Goal: Find specific page/section: Find specific page/section

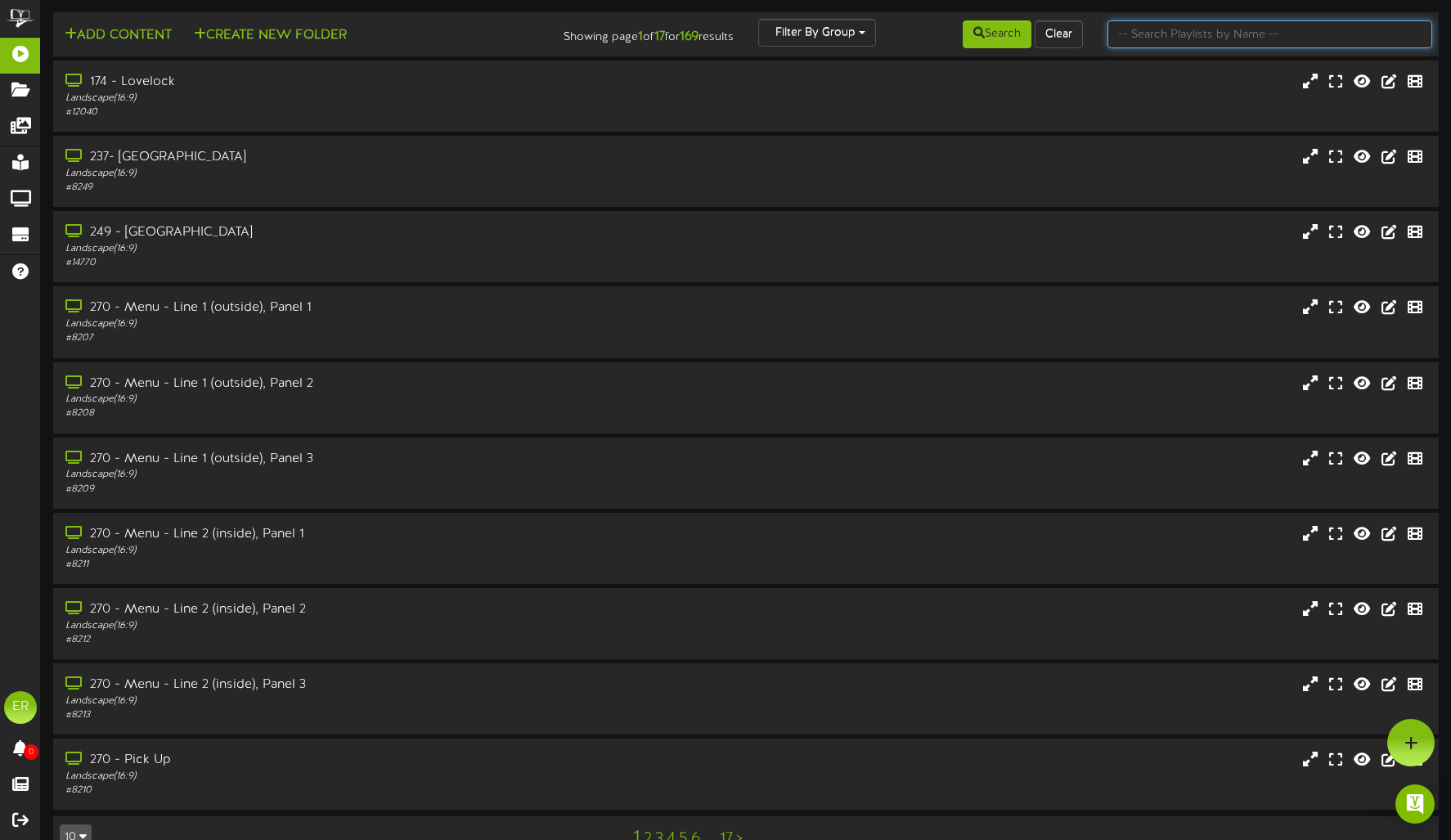
click at [1189, 33] on input "text" at bounding box center [1269, 34] width 324 height 28
type input "270"
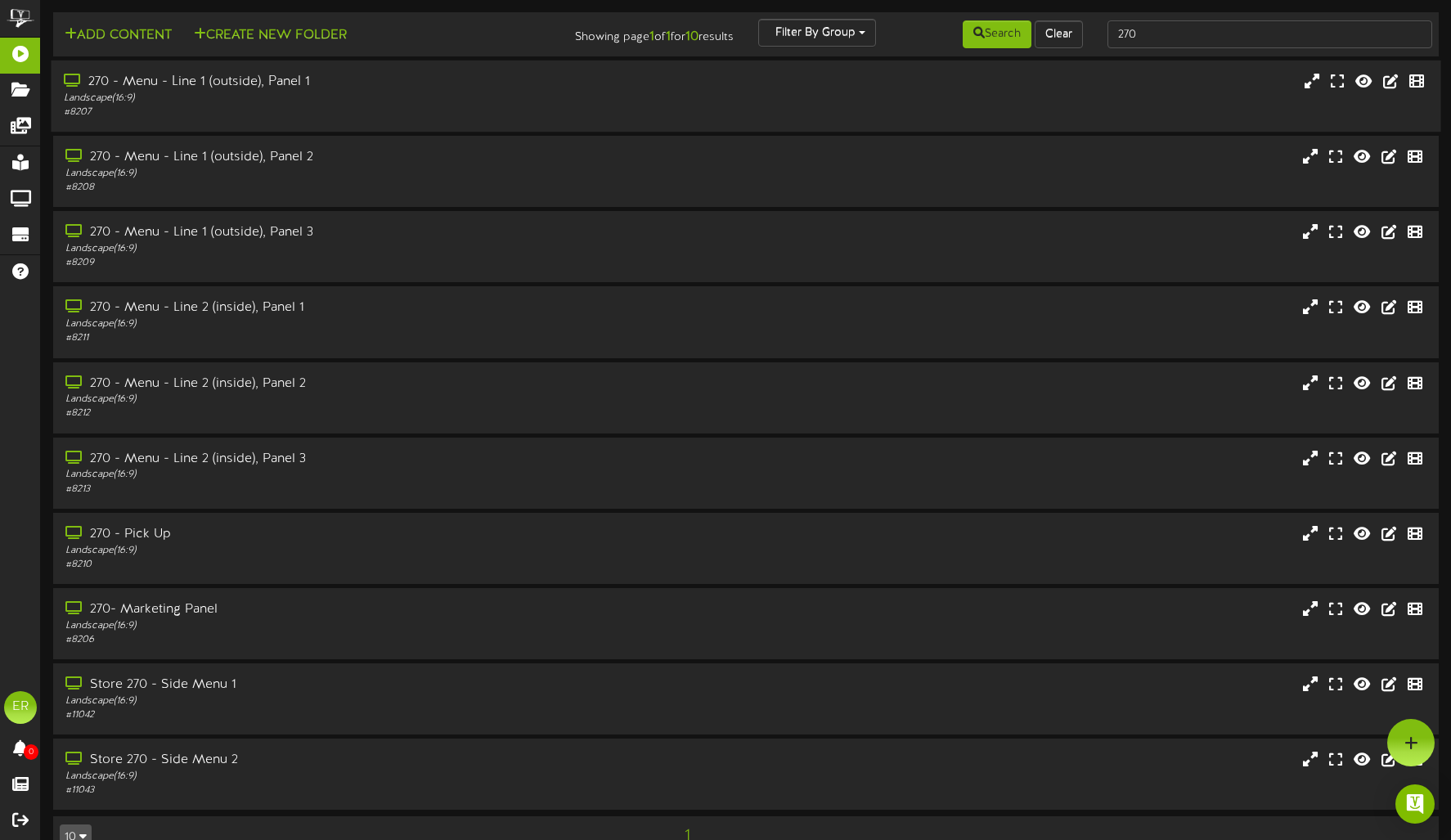
click at [343, 89] on div "270 - Menu - Line 1 (outside), Panel 1" at bounding box center [341, 82] width 554 height 19
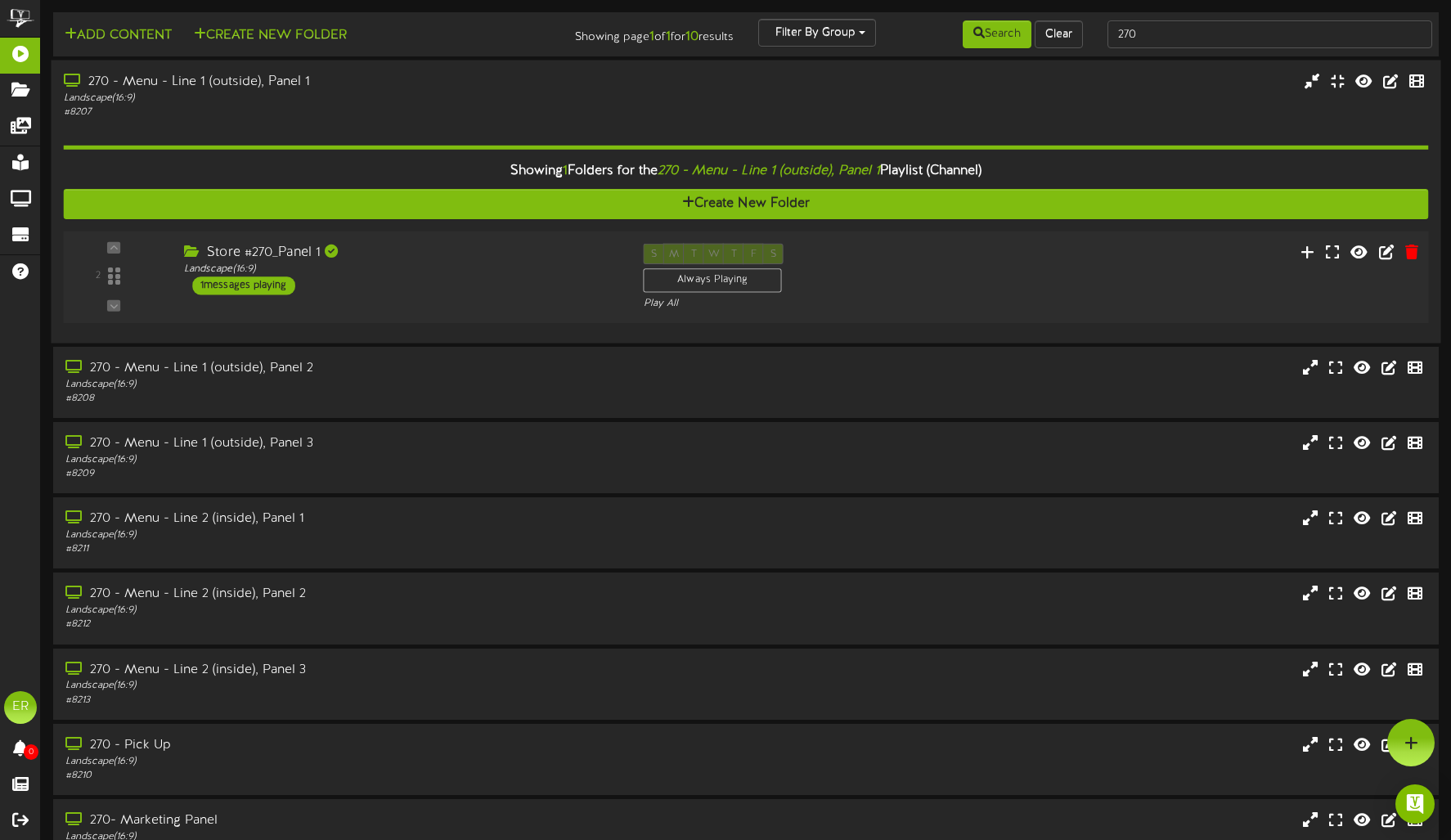
click at [415, 277] on div "Store #270_Panel 1 Landscape ( 16:9 ) 1 messages playing" at bounding box center [401, 269] width 460 height 52
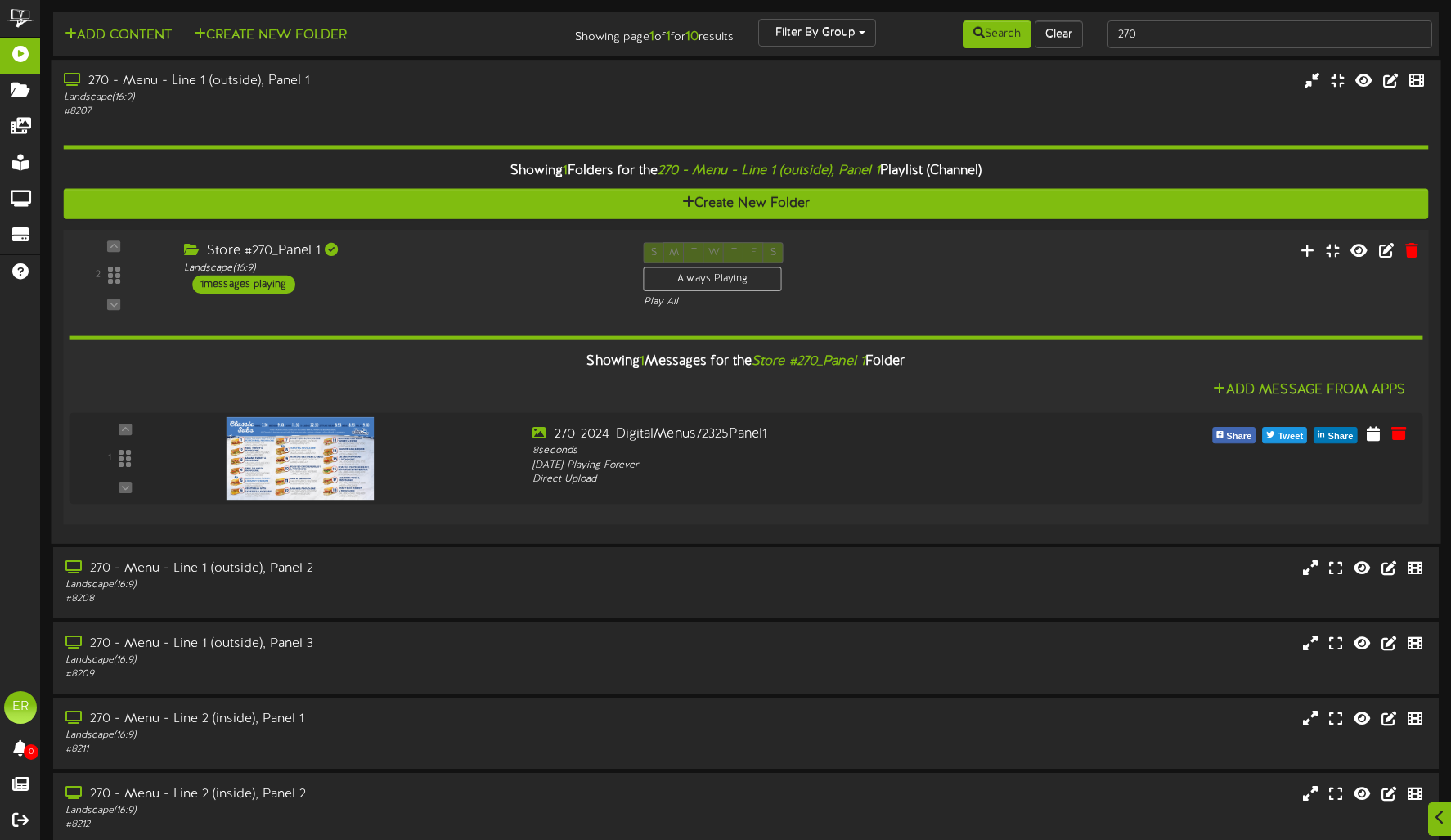
scroll to position [6, 0]
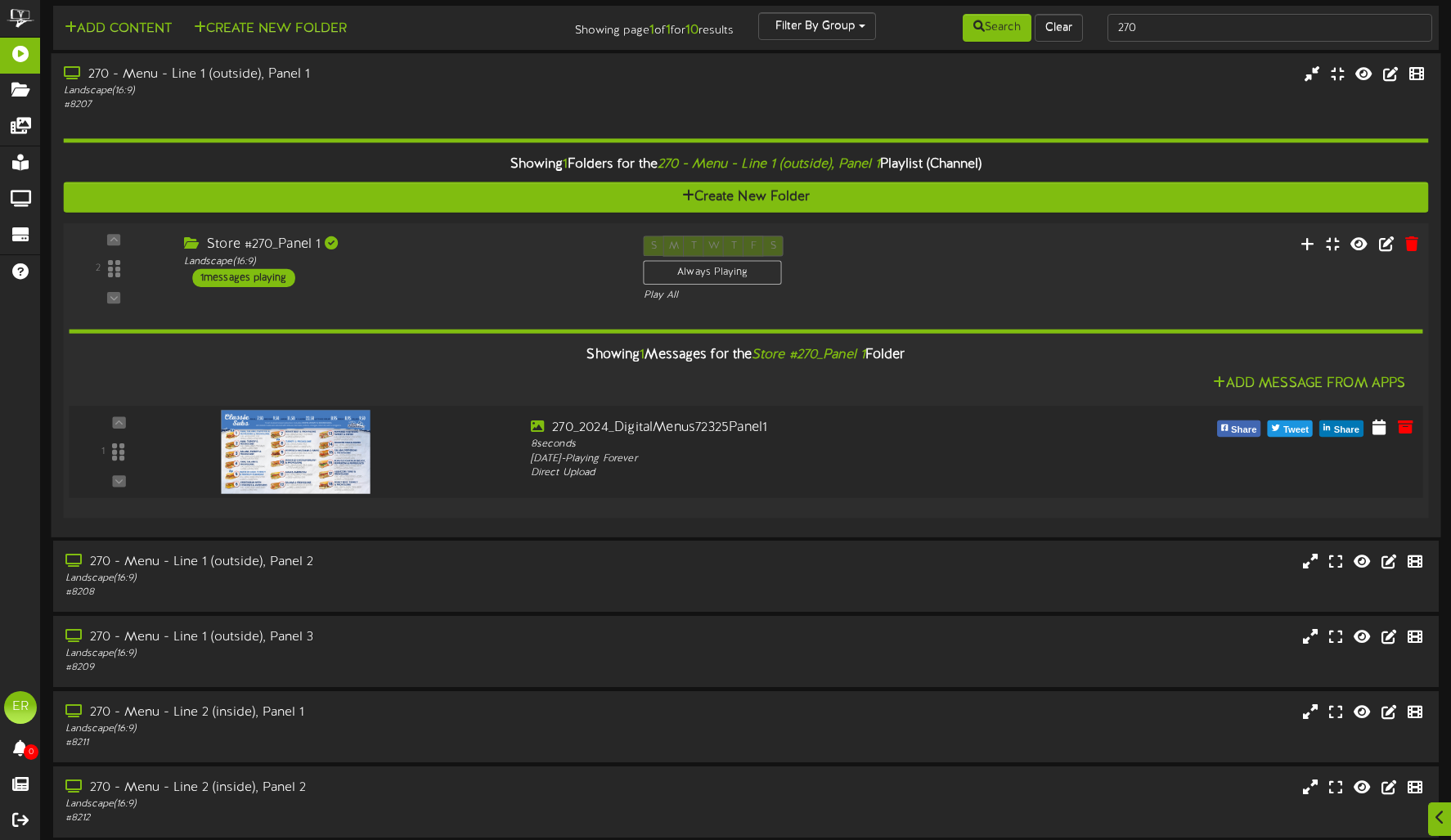
click at [350, 458] on img at bounding box center [296, 451] width 149 height 83
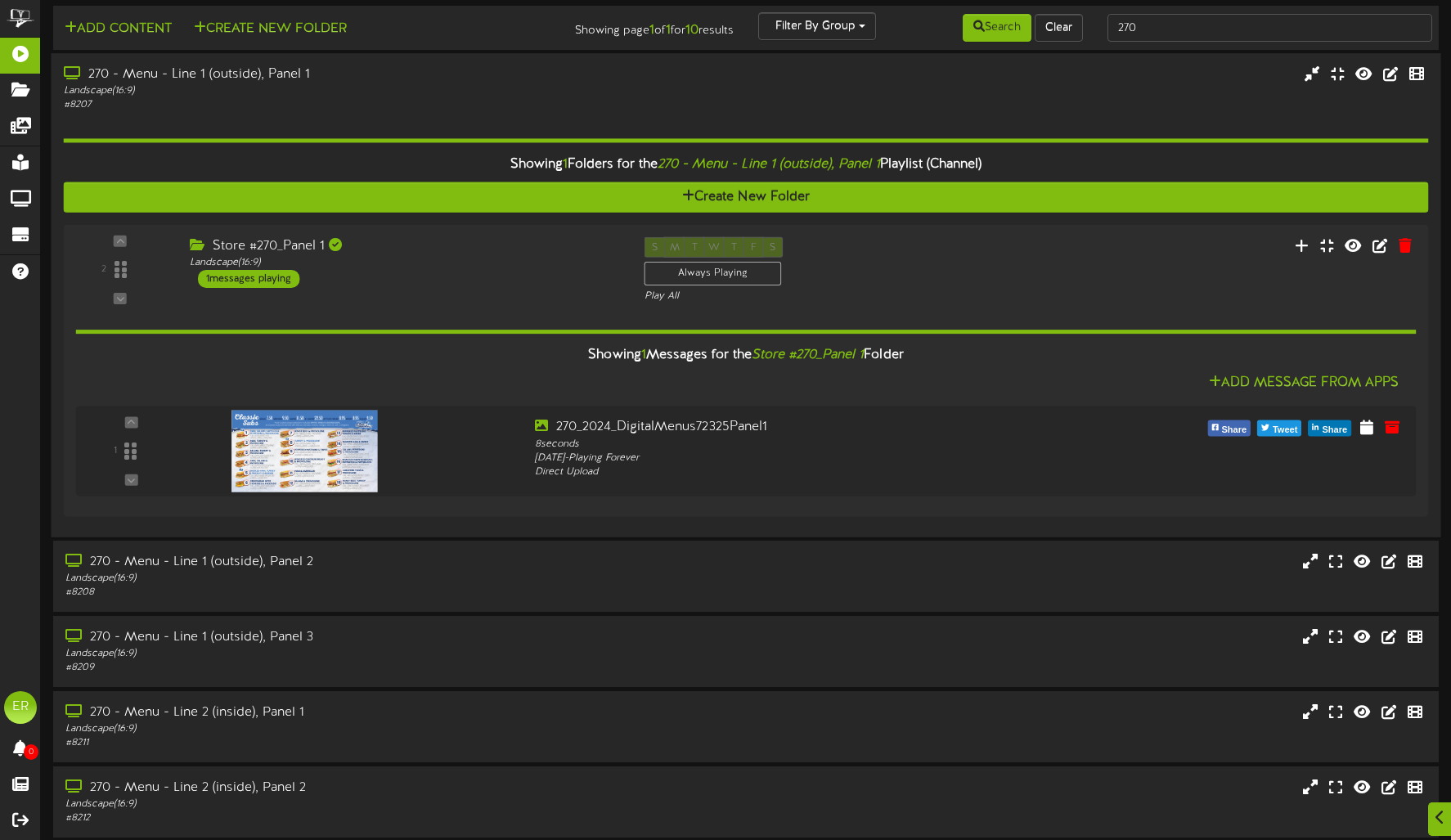
click at [316, 87] on div "Landscape ( 16:9 )" at bounding box center [341, 91] width 554 height 14
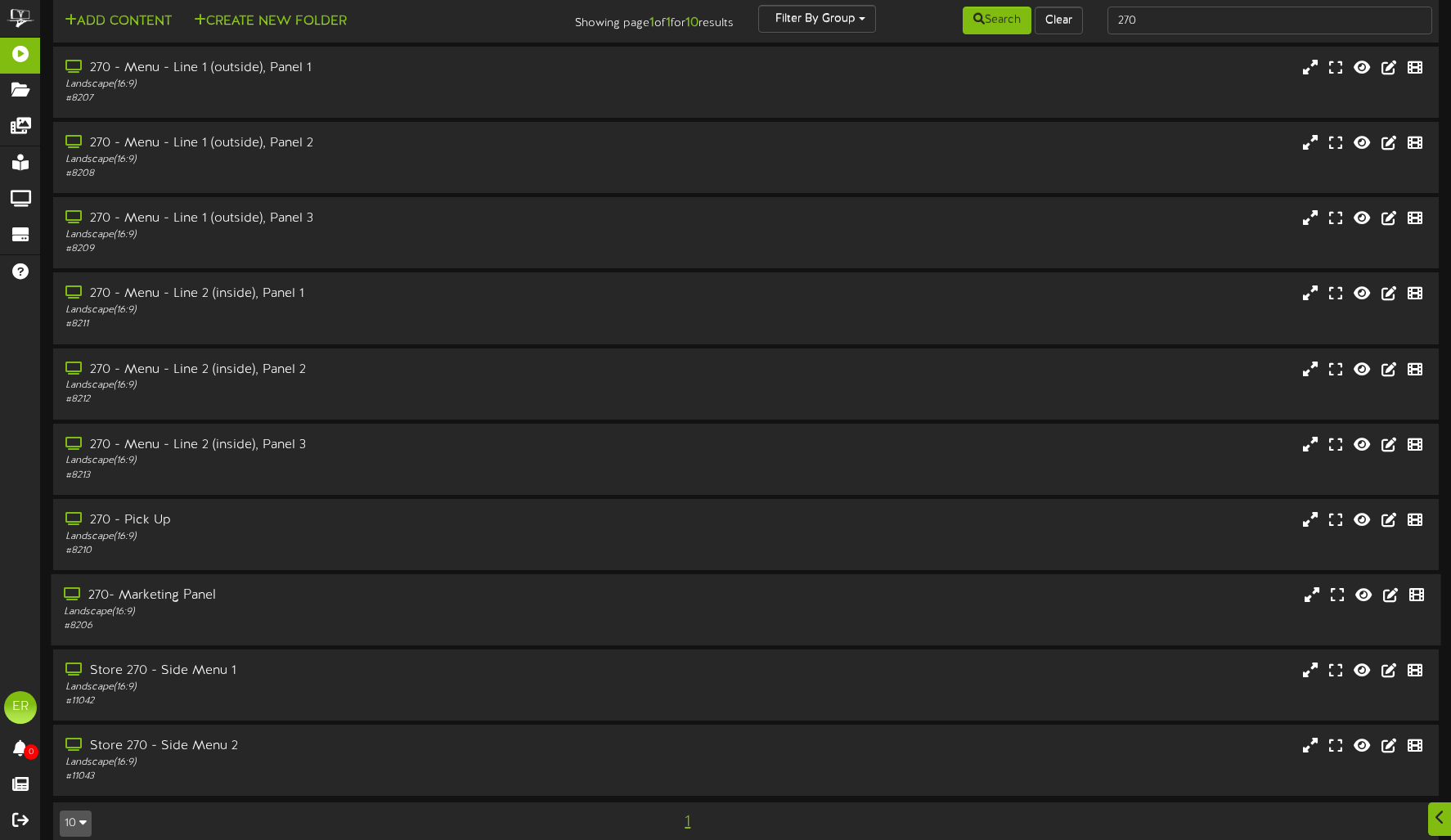
scroll to position [29, 0]
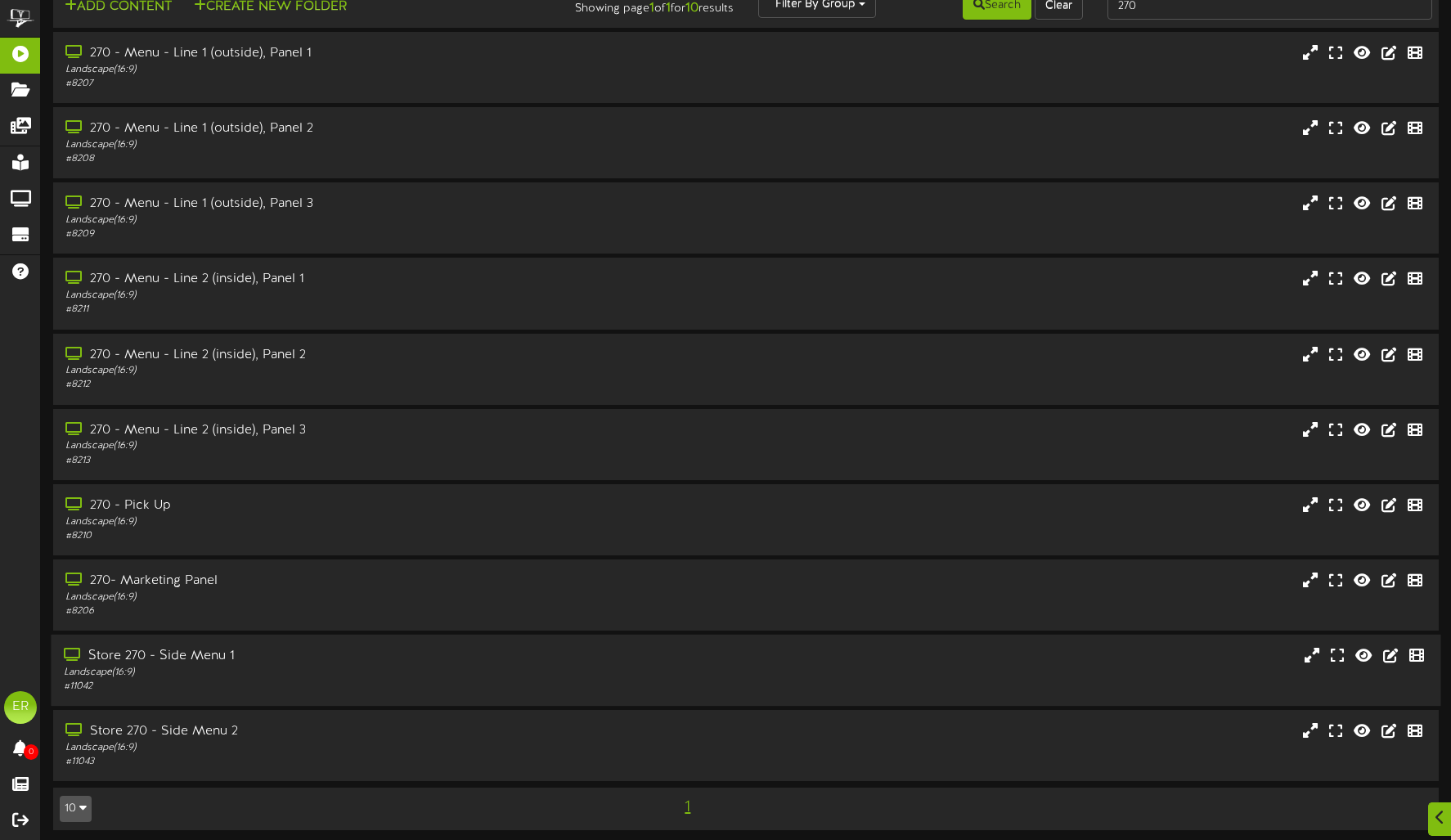
click at [330, 669] on div "Landscape ( 16:9 )" at bounding box center [341, 672] width 554 height 14
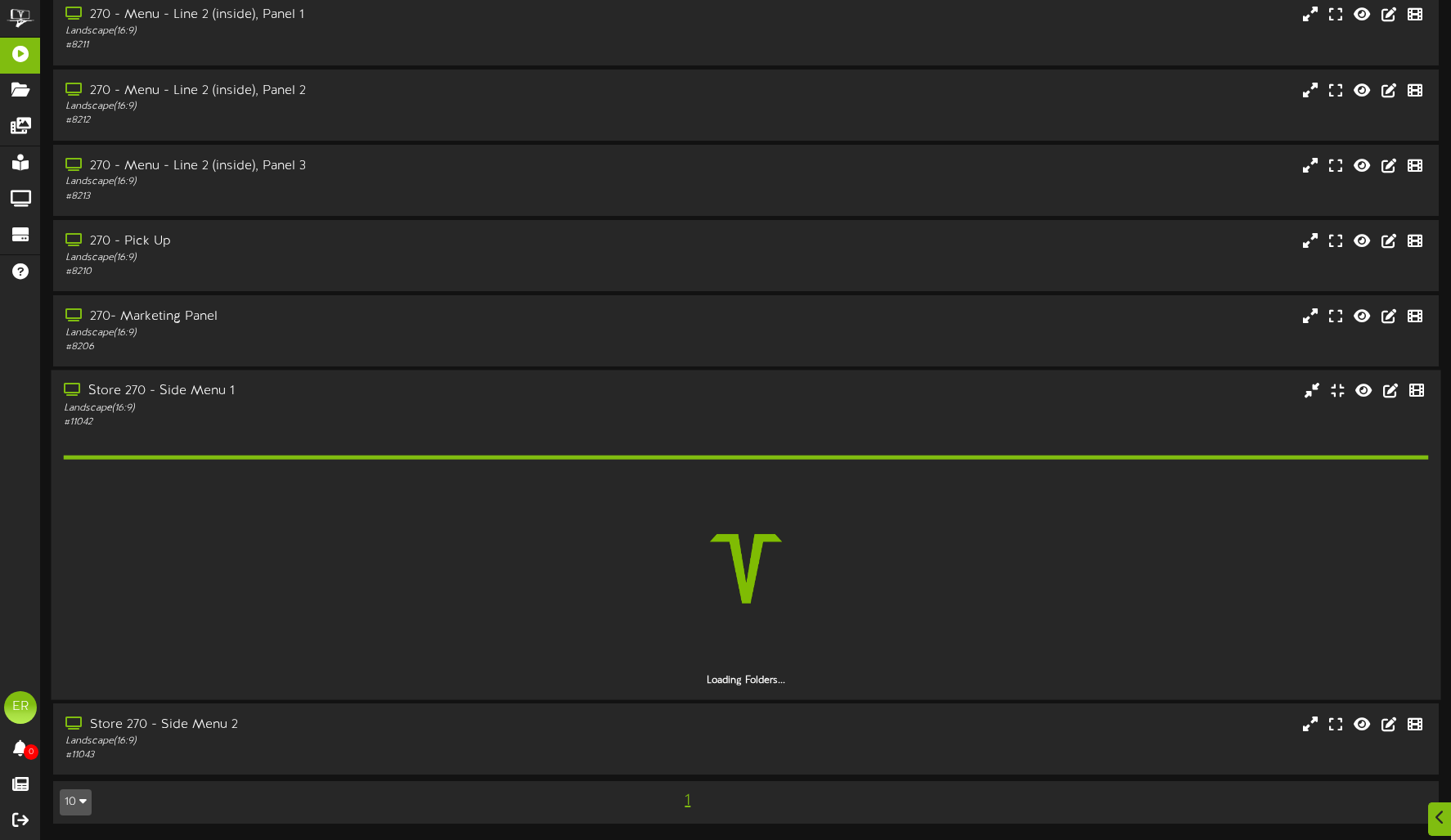
scroll to position [246, 0]
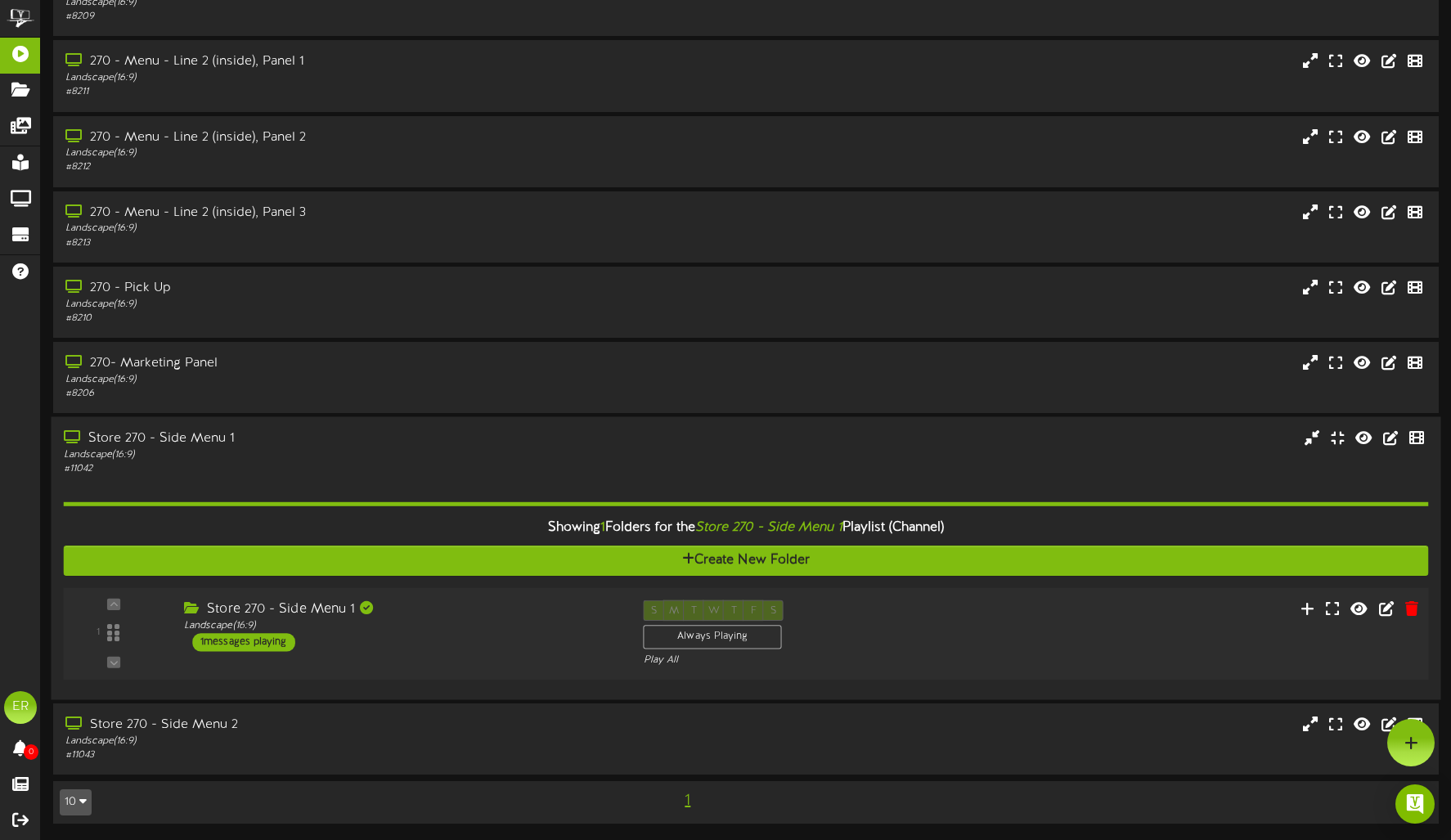
click at [419, 649] on div "Store 270 - Side Menu 1 Landscape ( 16:9 ) 1 messages playing" at bounding box center [401, 626] width 460 height 52
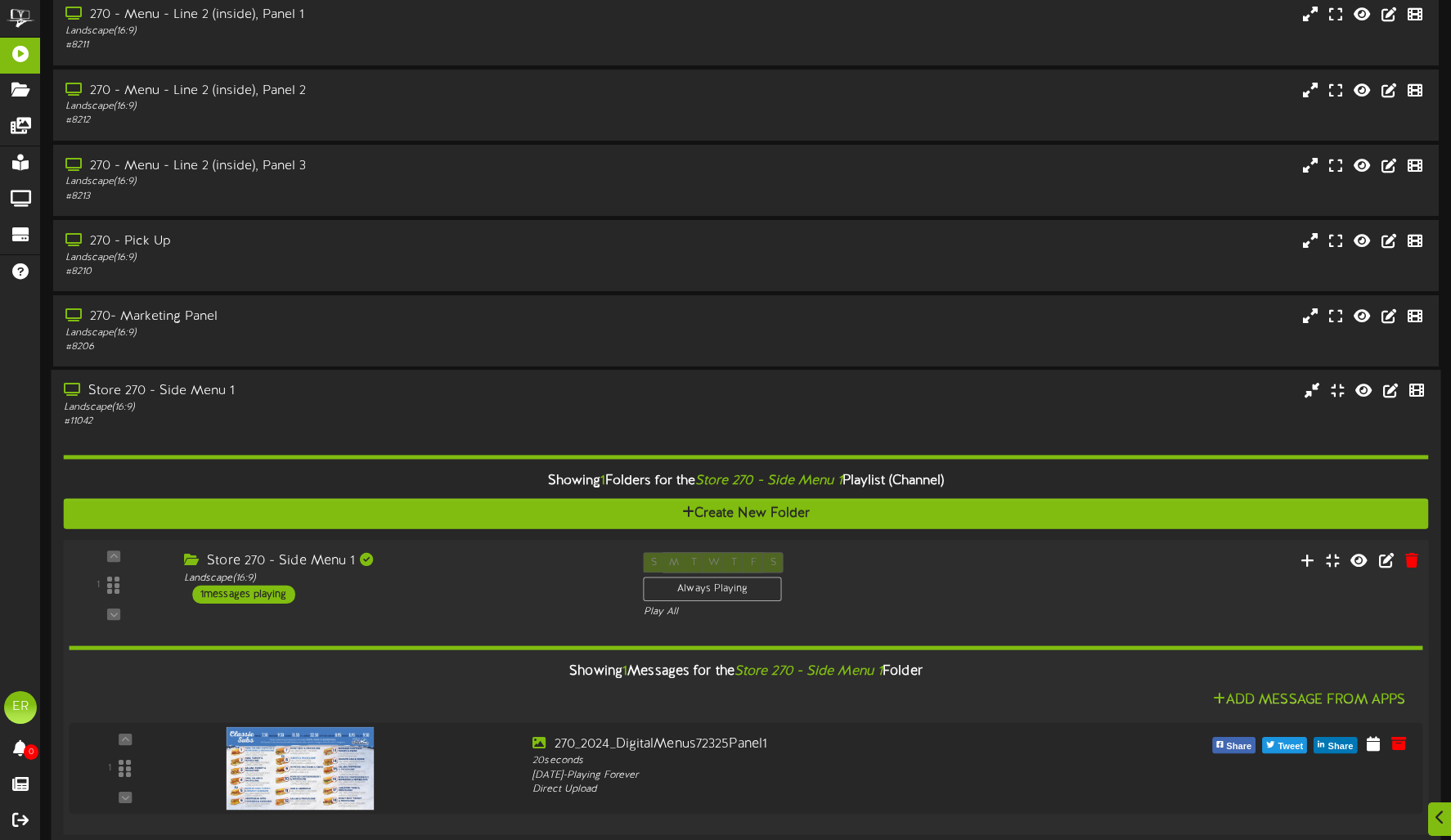
scroll to position [447, 0]
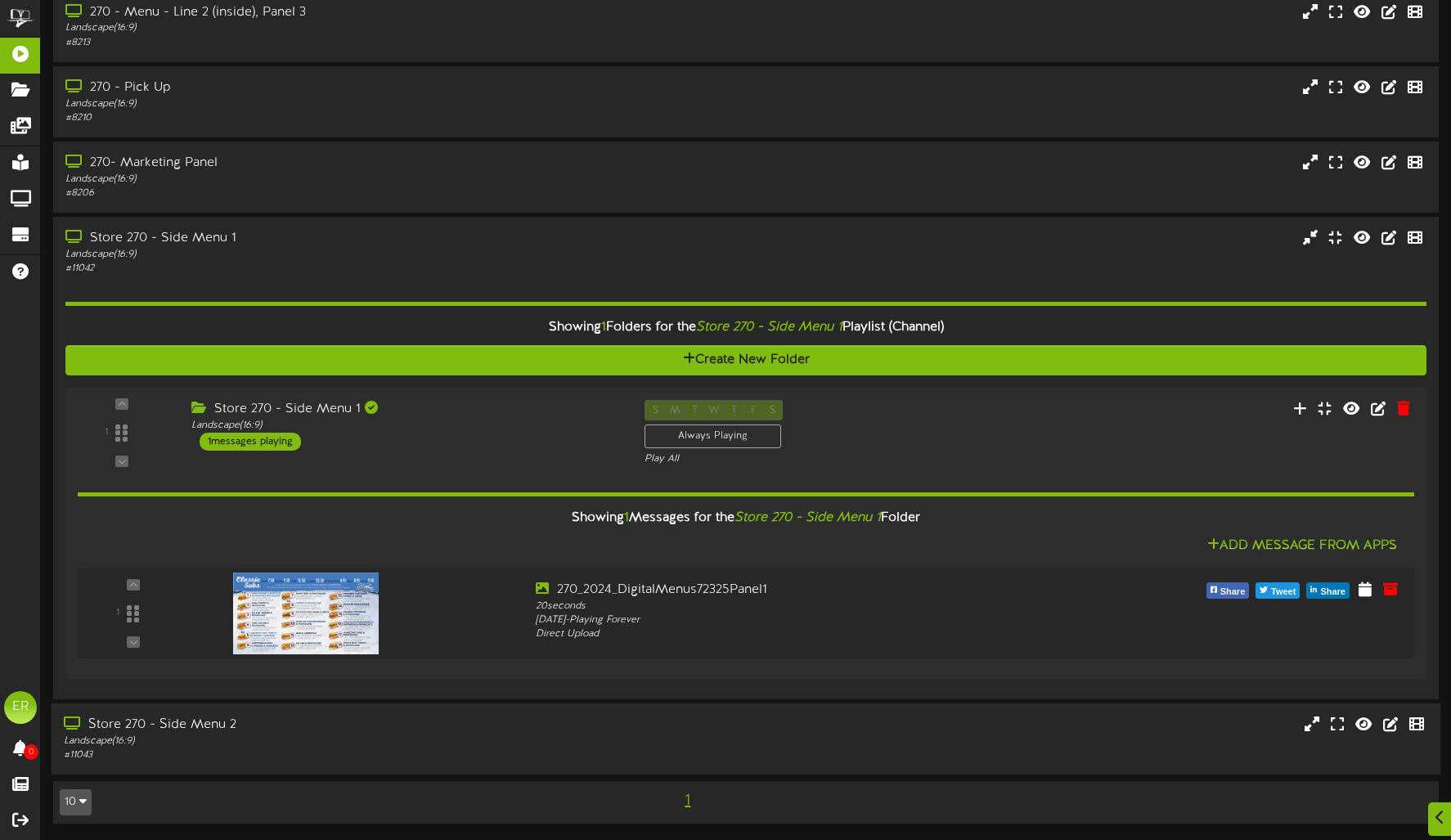
click at [393, 743] on div "Landscape ( 16:9 )" at bounding box center [341, 741] width 554 height 14
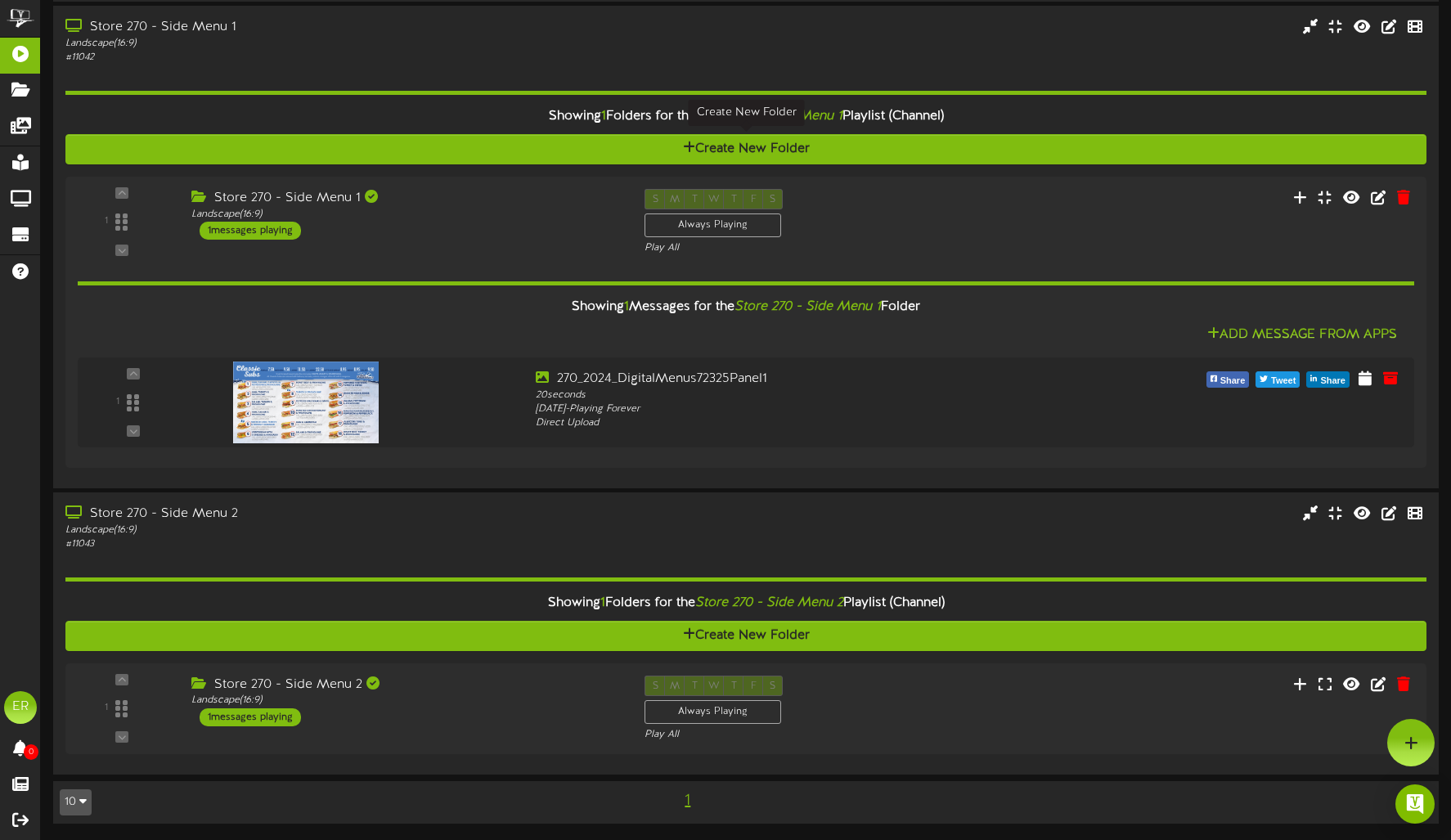
scroll to position [0, 0]
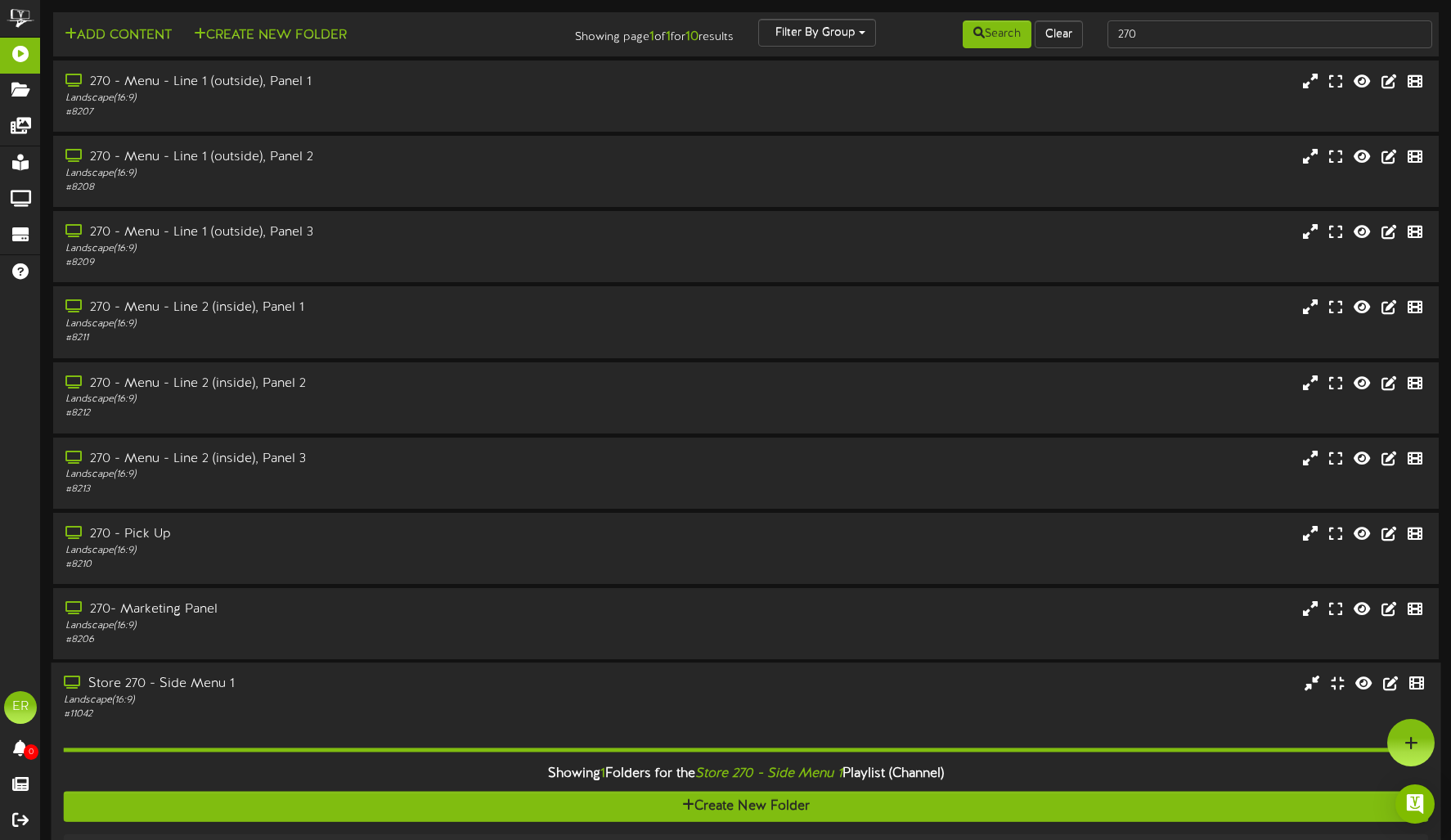
click at [458, 707] on div "# 11042" at bounding box center [341, 714] width 554 height 14
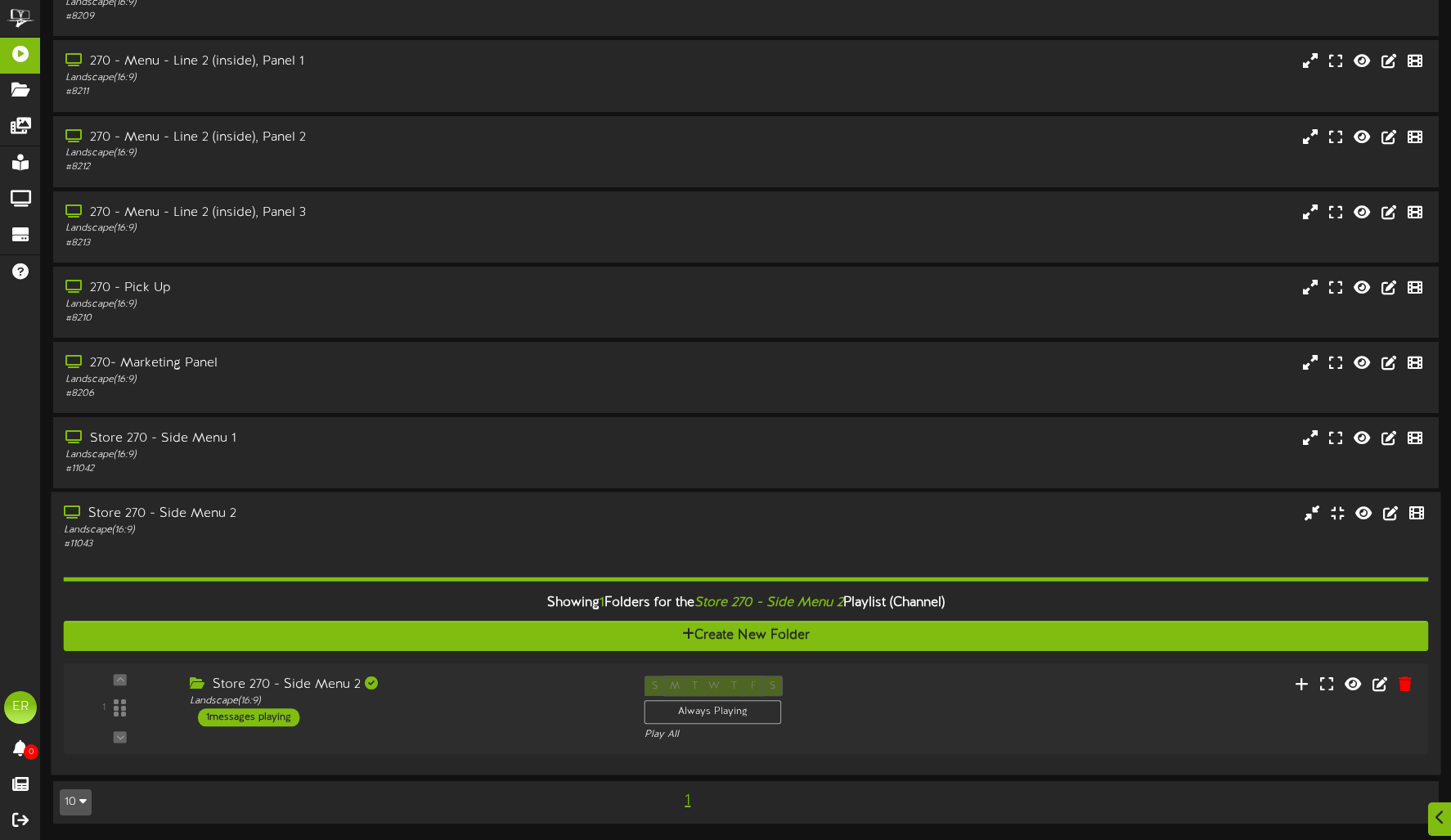
click at [398, 510] on div "Store 270 - Side Menu 2" at bounding box center [341, 514] width 554 height 19
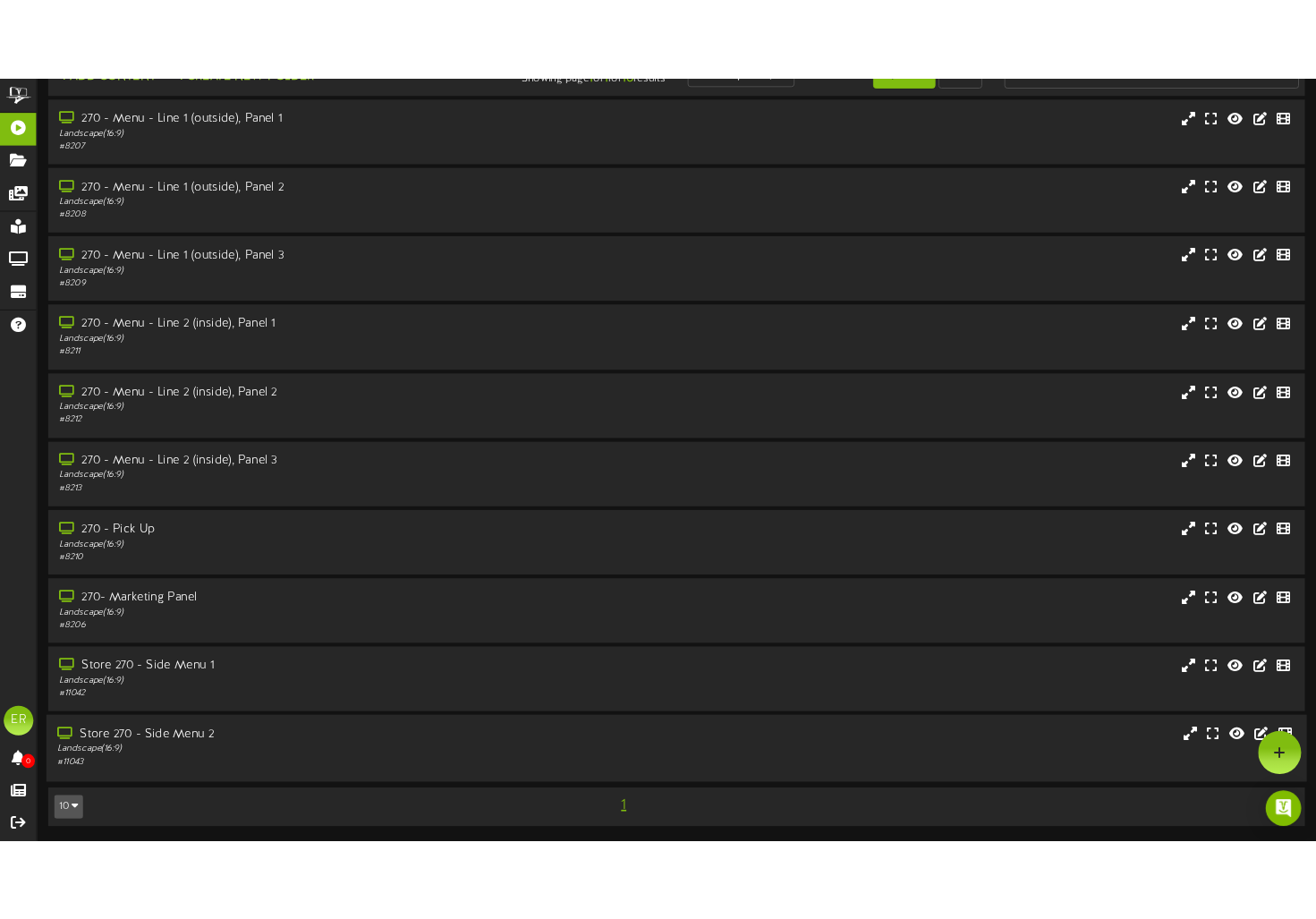
scroll to position [38, 0]
